Goal: Use online tool/utility: Utilize a website feature to perform a specific function

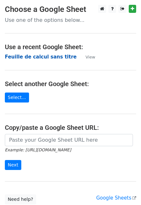
click at [24, 56] on strong "Feuille de calcul sans titre" at bounding box center [40, 57] width 71 height 6
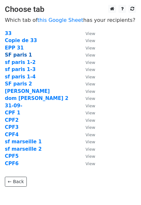
click at [16, 55] on strong "SF paris 1" at bounding box center [18, 55] width 27 height 6
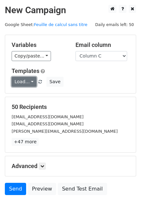
click at [17, 81] on link "Load..." at bounding box center [24, 82] width 25 height 10
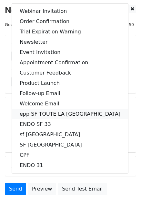
click at [46, 114] on link "epp SF TOUTE LA [GEOGRAPHIC_DATA]" at bounding box center [70, 114] width 116 height 10
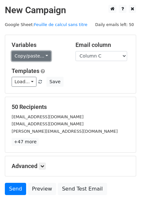
click at [33, 54] on link "Copy/paste..." at bounding box center [31, 56] width 39 height 10
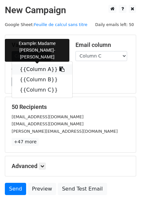
click at [34, 68] on link "{{Column A}}" at bounding box center [42, 69] width 60 height 10
